Goal: Find specific page/section: Find specific page/section

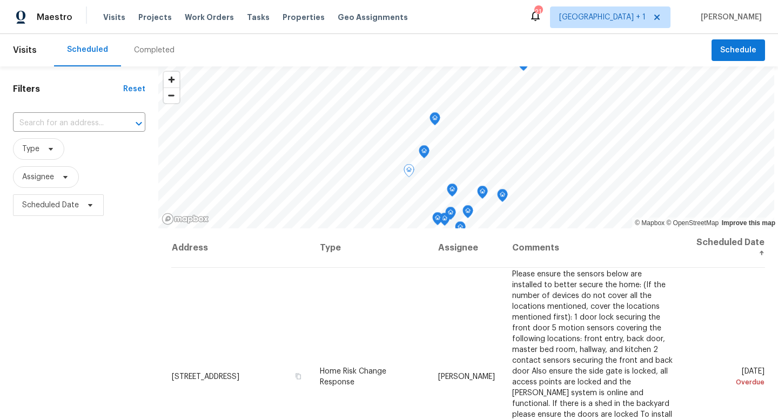
scroll to position [273, 0]
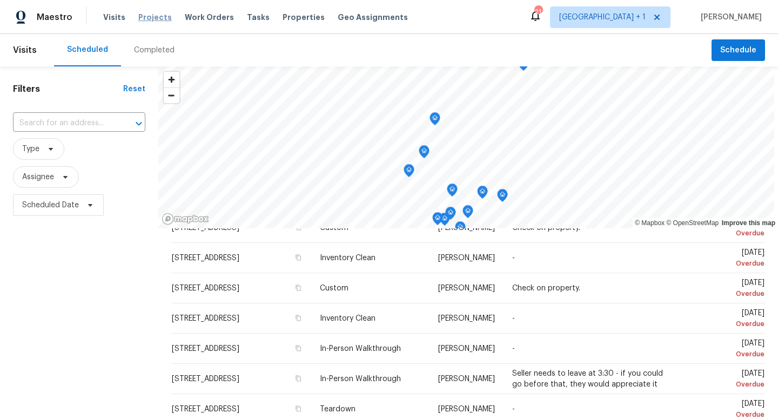
click at [154, 17] on span "Projects" at bounding box center [154, 17] width 33 height 11
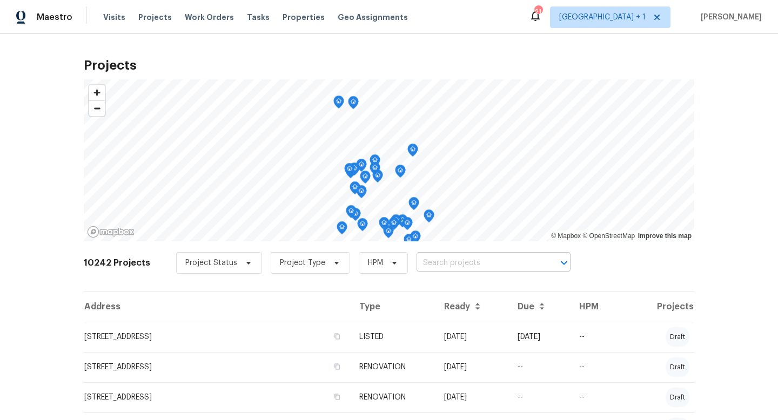
click at [461, 267] on input "text" at bounding box center [478, 263] width 124 height 17
type input "6650"
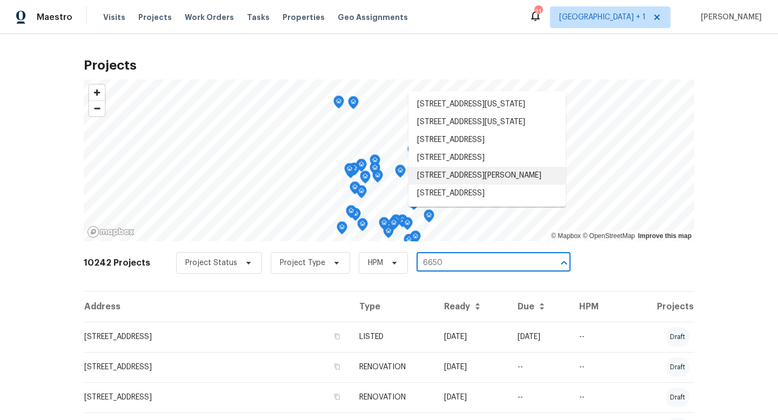
click at [495, 185] on li "[STREET_ADDRESS][PERSON_NAME]" at bounding box center [486, 176] width 157 height 18
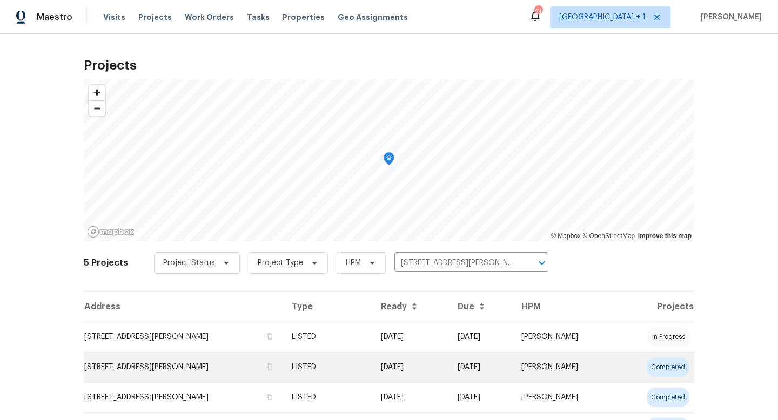
click at [376, 368] on td "[DATE]" at bounding box center [410, 367] width 77 height 30
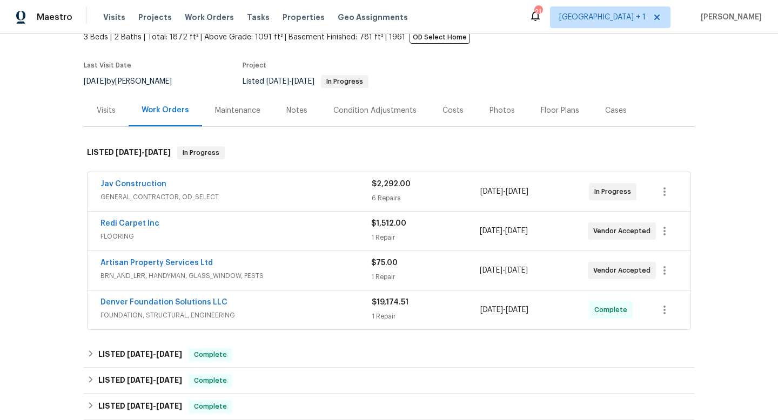
scroll to position [70, 0]
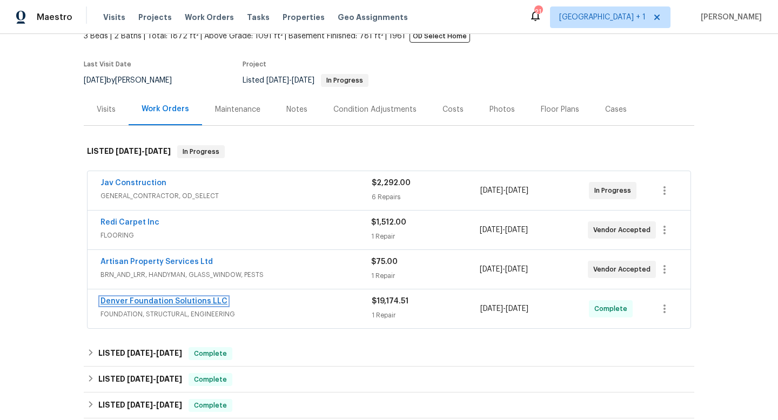
click at [208, 303] on link "Denver Foundation Solutions LLC" at bounding box center [163, 302] width 127 height 8
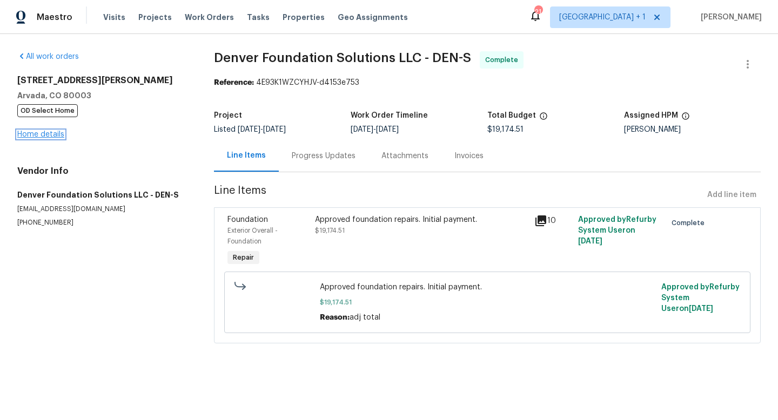
click at [53, 135] on link "Home details" at bounding box center [40, 135] width 47 height 8
